Goal: Task Accomplishment & Management: Manage account settings

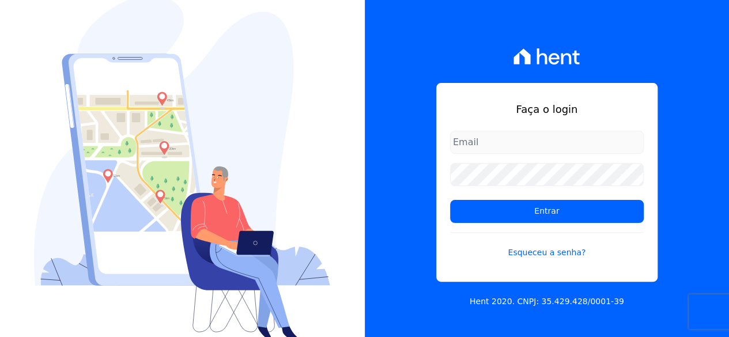
click at [540, 152] on input "email" at bounding box center [547, 142] width 194 height 23
type input "[EMAIL_ADDRESS][DOMAIN_NAME]"
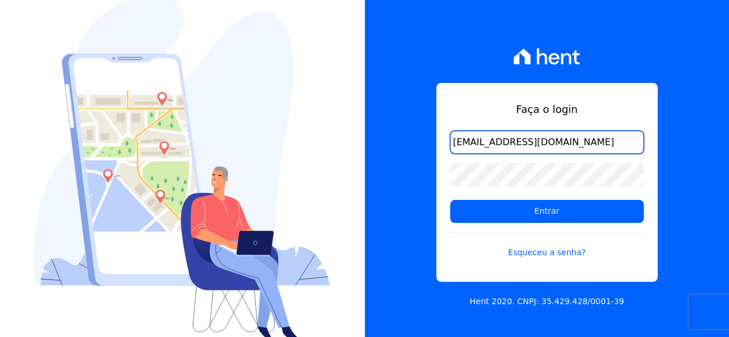
click at [529, 146] on input "[EMAIL_ADDRESS][DOMAIN_NAME]" at bounding box center [547, 142] width 194 height 23
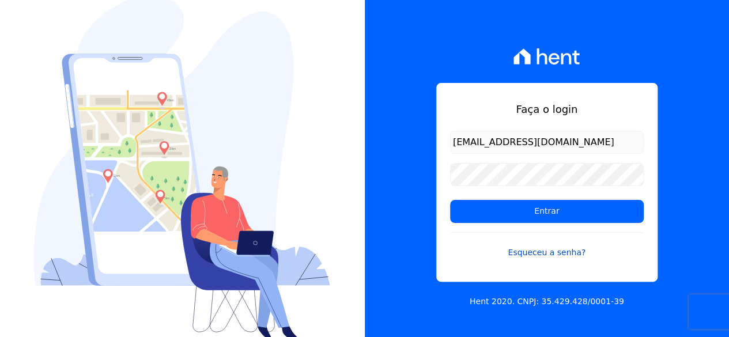
click at [560, 253] on link "Esqueceu a senha?" at bounding box center [547, 245] width 194 height 27
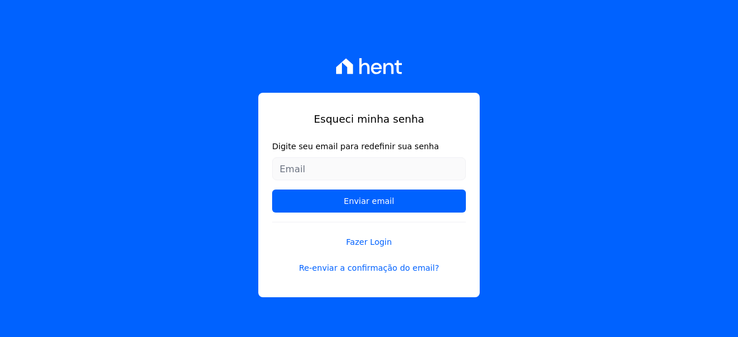
click at [387, 169] on input "Digite seu email para redefinir sua senha" at bounding box center [369, 168] width 194 height 23
type input "[EMAIL_ADDRESS][DOMAIN_NAME]"
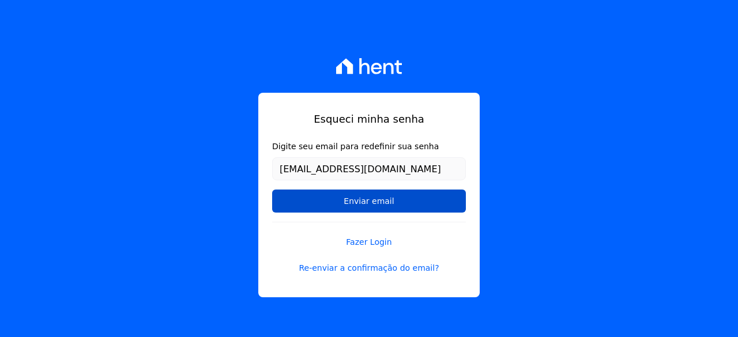
click at [366, 203] on input "Enviar email" at bounding box center [369, 201] width 194 height 23
click at [375, 203] on input "Enviar email" at bounding box center [369, 201] width 194 height 23
click at [333, 191] on input "Enviar email" at bounding box center [369, 201] width 194 height 23
click at [352, 202] on input "Enviar email" at bounding box center [369, 201] width 194 height 23
click at [403, 208] on input "Enviar email" at bounding box center [369, 201] width 194 height 23
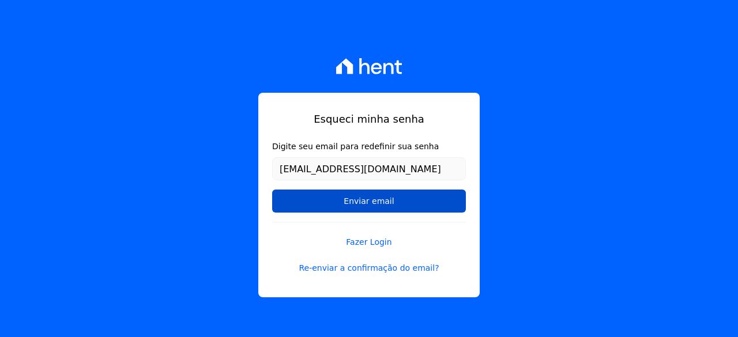
click at [403, 208] on input "Enviar email" at bounding box center [369, 201] width 194 height 23
click at [376, 195] on input "Enviar email" at bounding box center [369, 201] width 194 height 23
click at [378, 198] on input "Enviar email" at bounding box center [369, 201] width 194 height 23
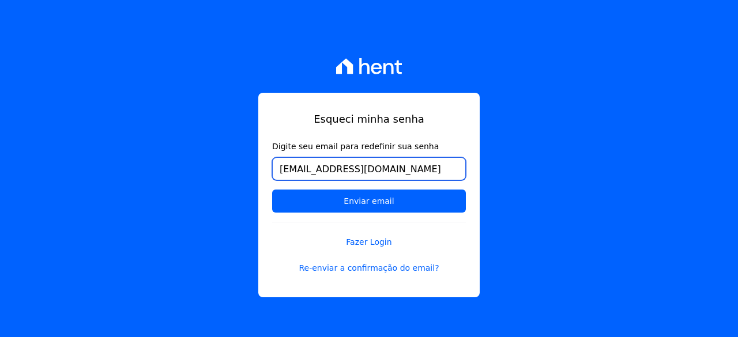
click at [415, 168] on input "[EMAIL_ADDRESS][DOMAIN_NAME]" at bounding box center [369, 168] width 194 height 23
drag, startPoint x: 415, startPoint y: 168, endPoint x: 419, endPoint y: 160, distance: 9.0
click at [419, 160] on input "[EMAIL_ADDRESS][DOMAIN_NAME]" at bounding box center [369, 168] width 194 height 23
click at [272, 190] on input "Enviar email" at bounding box center [369, 201] width 194 height 23
click at [419, 160] on input "[EMAIL_ADDRESS][DOMAIN_NAME]" at bounding box center [369, 168] width 194 height 23
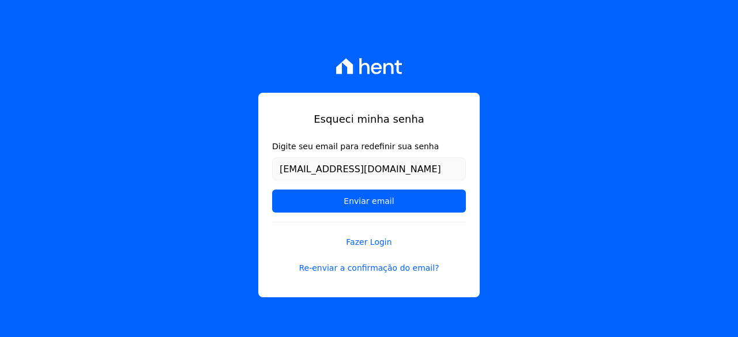
click at [272, 190] on input "Enviar email" at bounding box center [369, 201] width 194 height 23
click at [382, 269] on link "Re-enviar a confirmação do email?" at bounding box center [369, 268] width 194 height 12
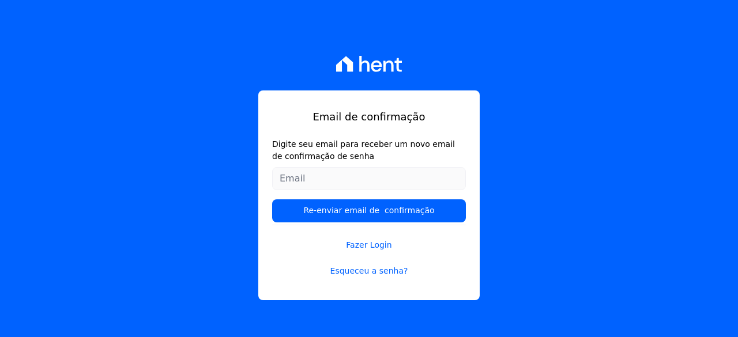
click at [361, 170] on input "Digite seu email para receber um novo email de confirmação de senha" at bounding box center [369, 178] width 194 height 23
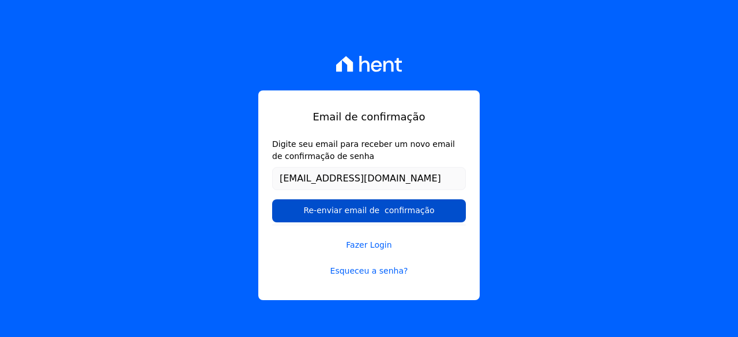
click at [375, 214] on input "Re-enviar email de confirmação" at bounding box center [369, 210] width 194 height 23
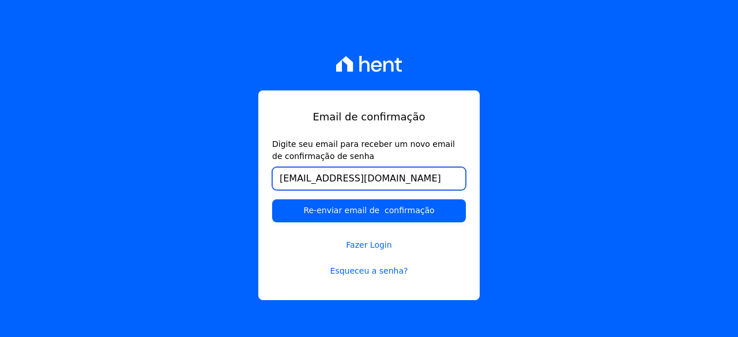
click at [379, 181] on input "[EMAIL_ADDRESS][DOMAIN_NAME]" at bounding box center [369, 178] width 194 height 23
click at [338, 177] on input "[EMAIL_ADDRESS][DOMAIN_NAME]" at bounding box center [369, 178] width 194 height 23
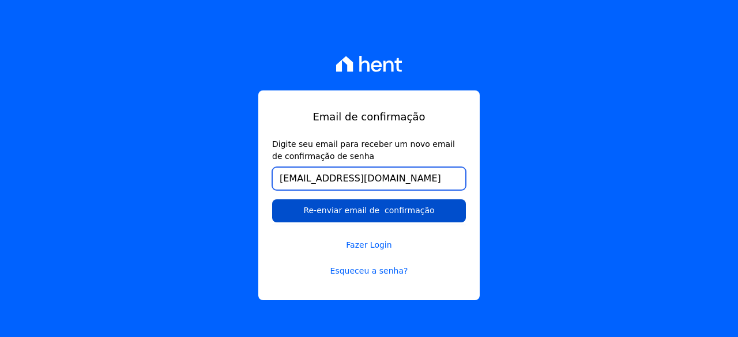
type input "samueljb@gm3ail.com"
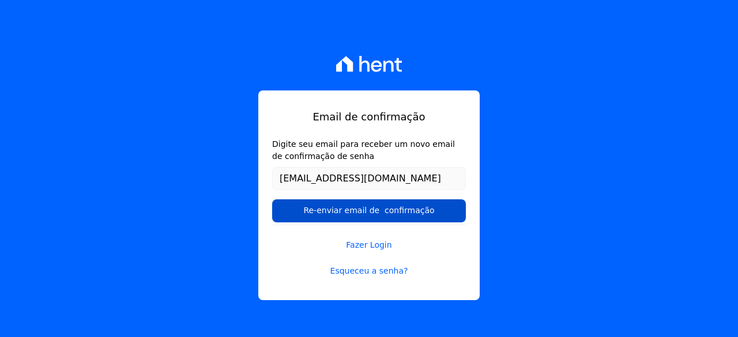
click at [320, 221] on input "Re-enviar email de confirmação" at bounding box center [369, 210] width 194 height 23
click at [323, 213] on input "Re-enviar email de confirmação" at bounding box center [369, 210] width 194 height 23
